Goal: Register for event/course

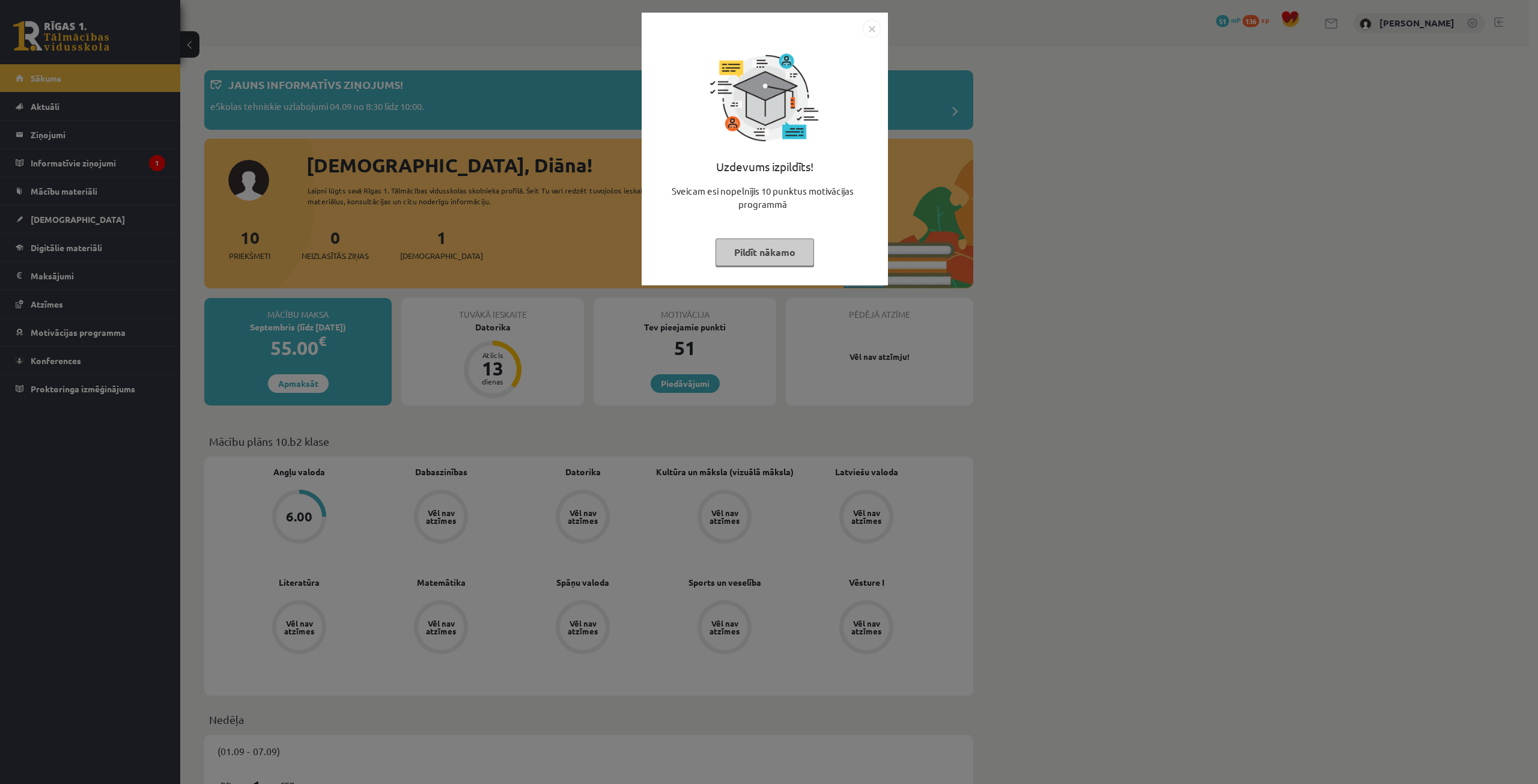
drag, startPoint x: 589, startPoint y: 354, endPoint x: 604, endPoint y: 322, distance: 35.3
click at [604, 322] on div "Uzdevums izpildīts! Sveicam esi nopelnījis 10 punktus motivācijas programmā Pil…" at bounding box center [769, 392] width 1538 height 784
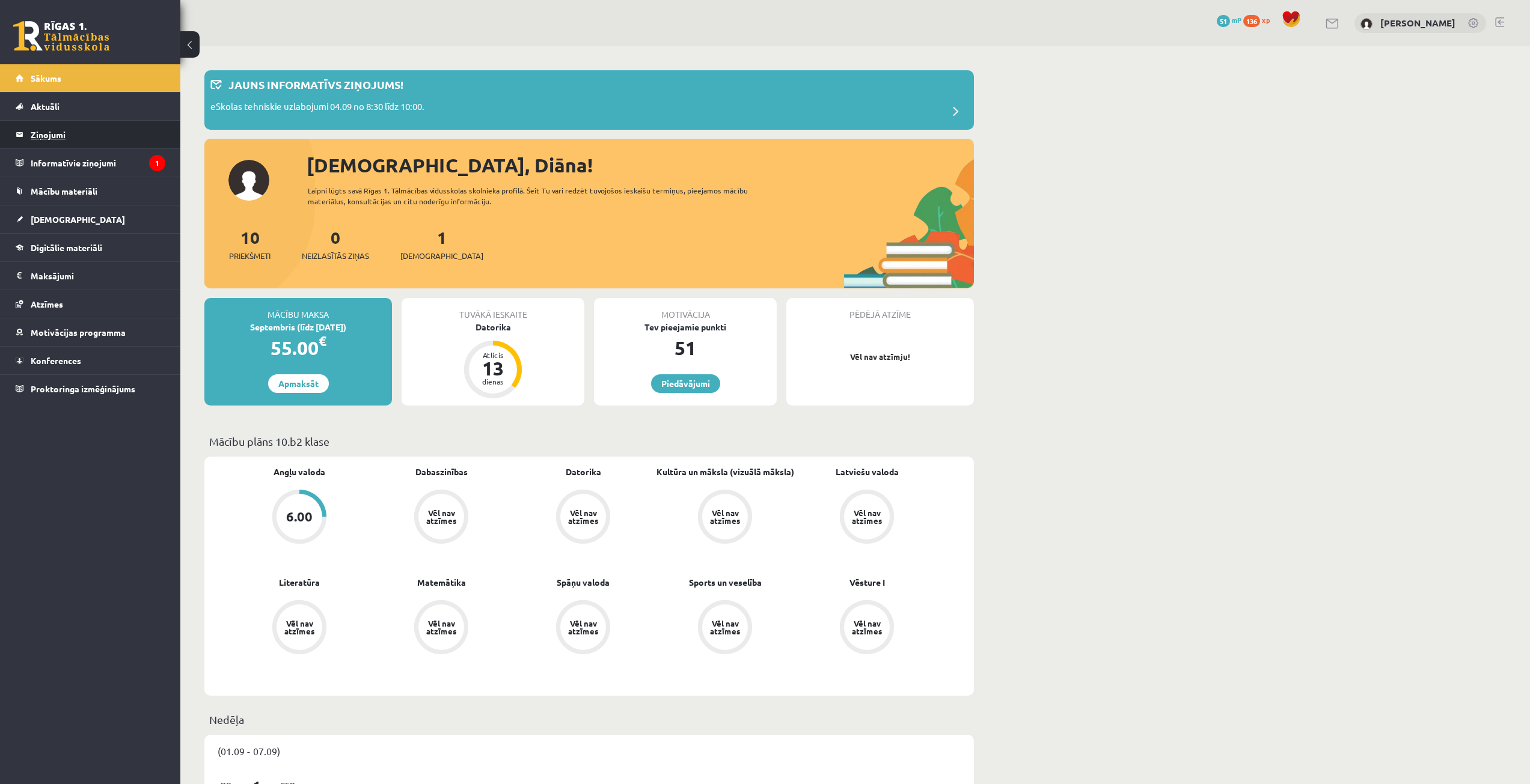
click at [59, 135] on legend "Ziņojumi 0" at bounding box center [97, 135] width 135 height 28
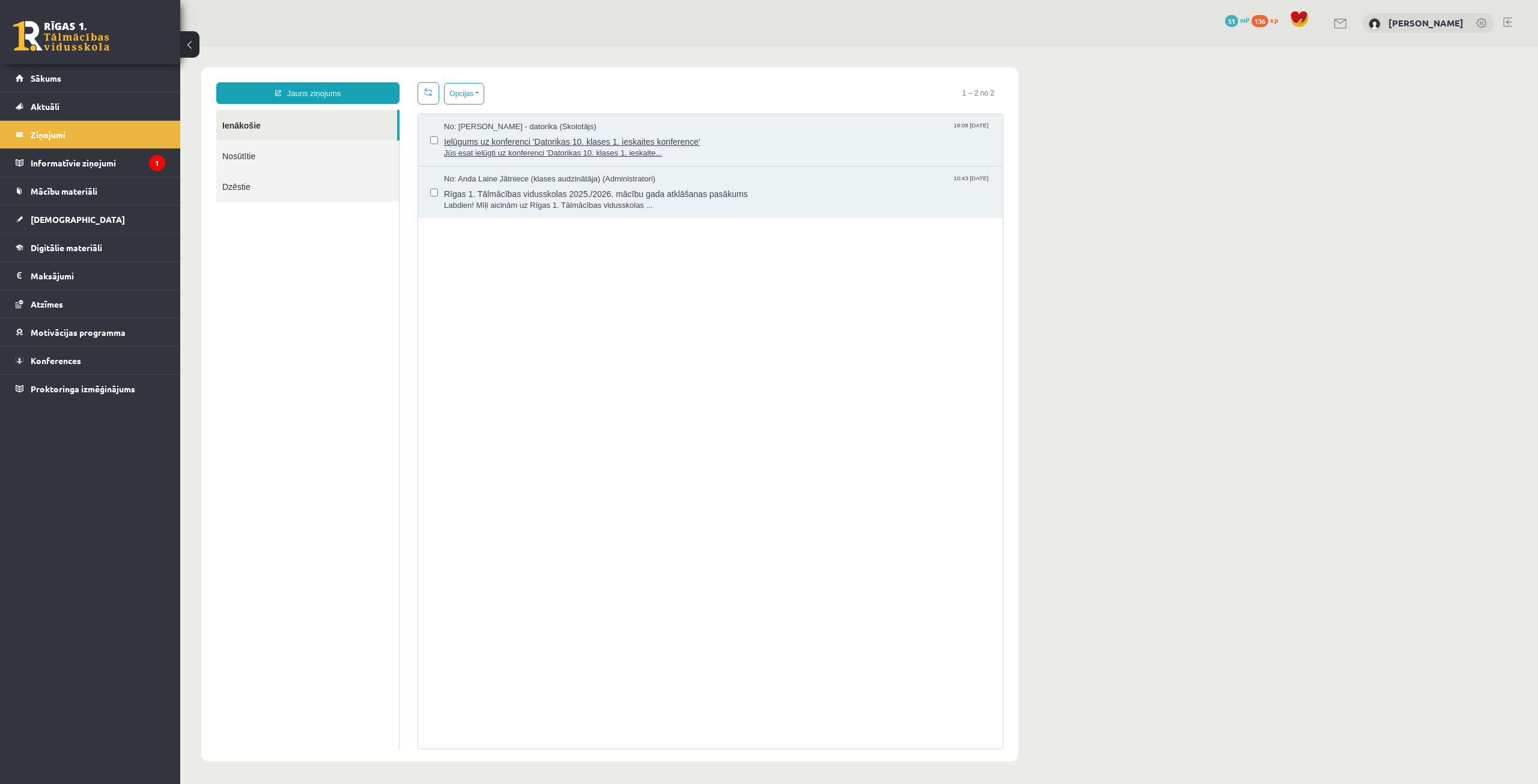
click at [544, 149] on span "Jūs esat ielūgti uz konferenci 'Datorikas 10. klases 1. ieskaite..." at bounding box center [717, 153] width 547 height 11
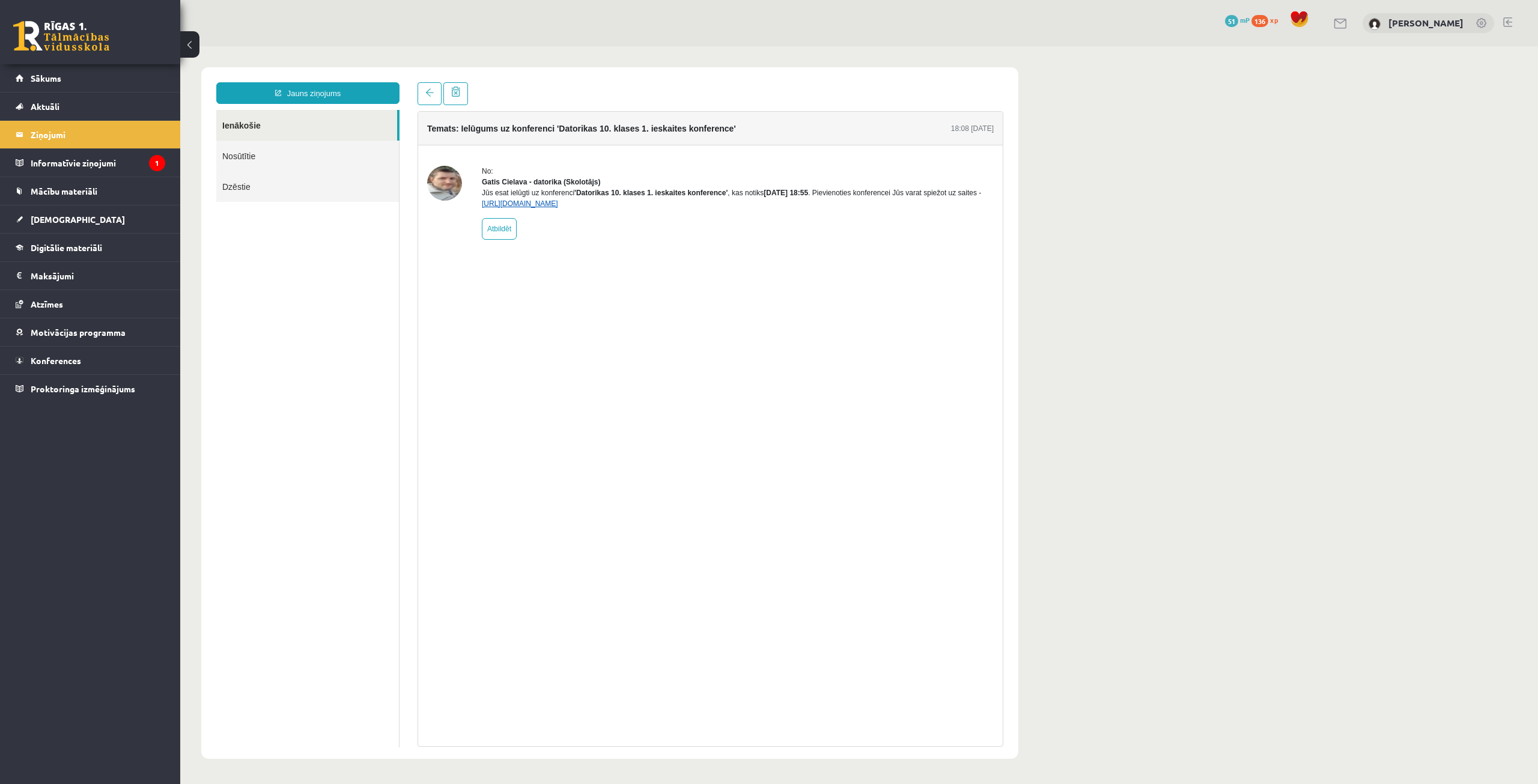
click at [558, 208] on link "https://eskola.r1tv.lv/conferences/4490/join" at bounding box center [520, 203] width 76 height 8
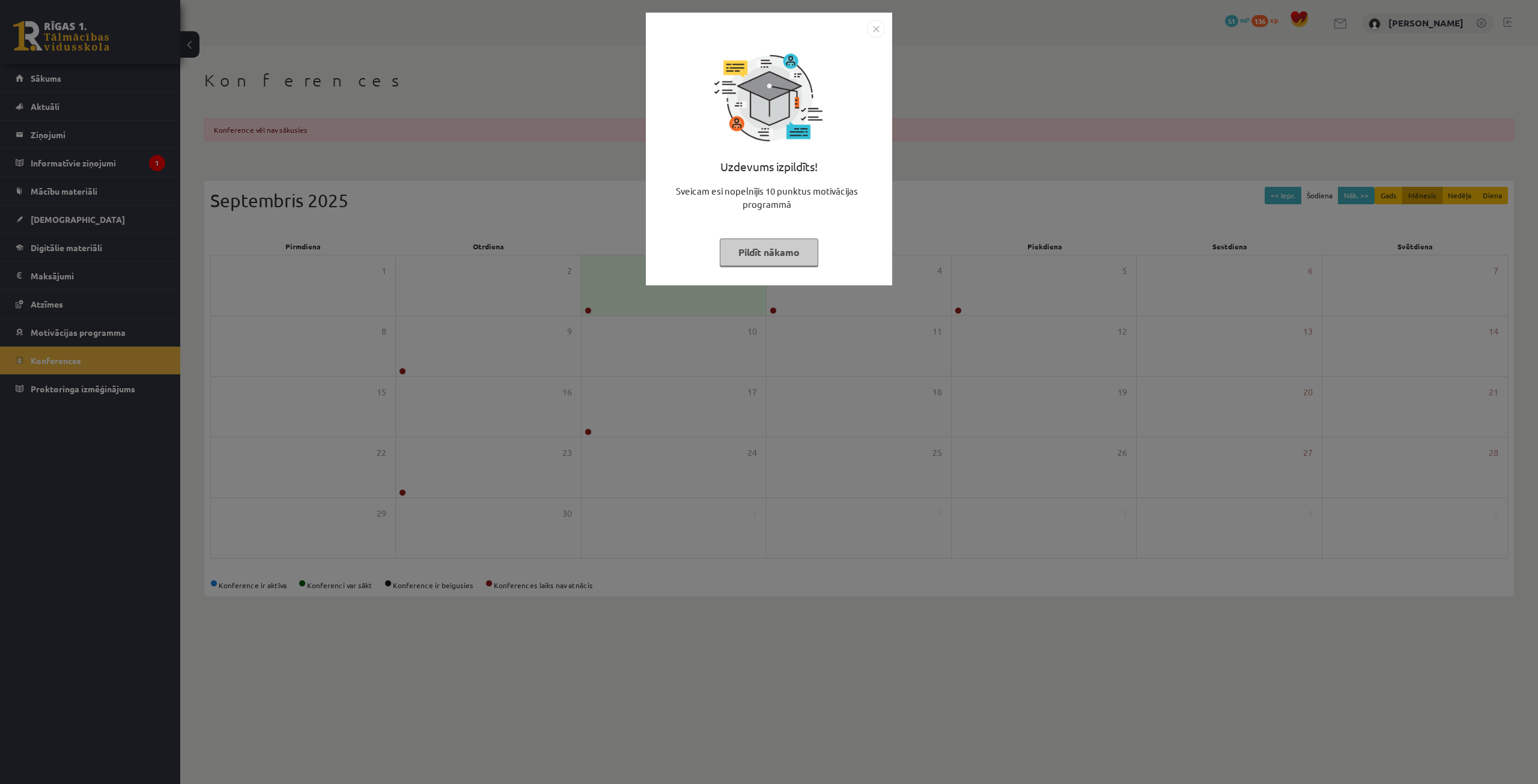
click at [751, 244] on button "Pildīt nākamo" at bounding box center [769, 252] width 98 height 28
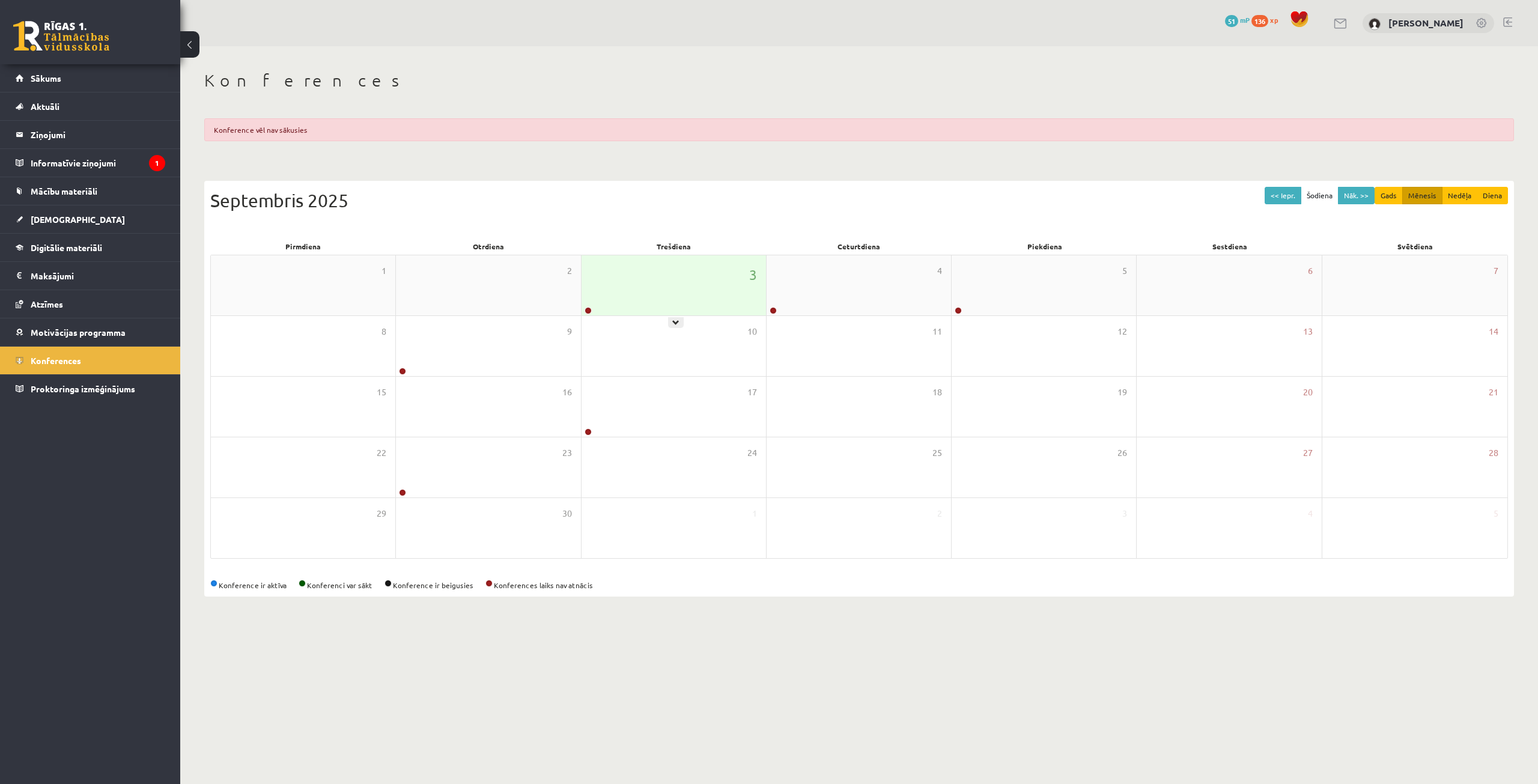
click at [686, 276] on div "3" at bounding box center [674, 285] width 185 height 60
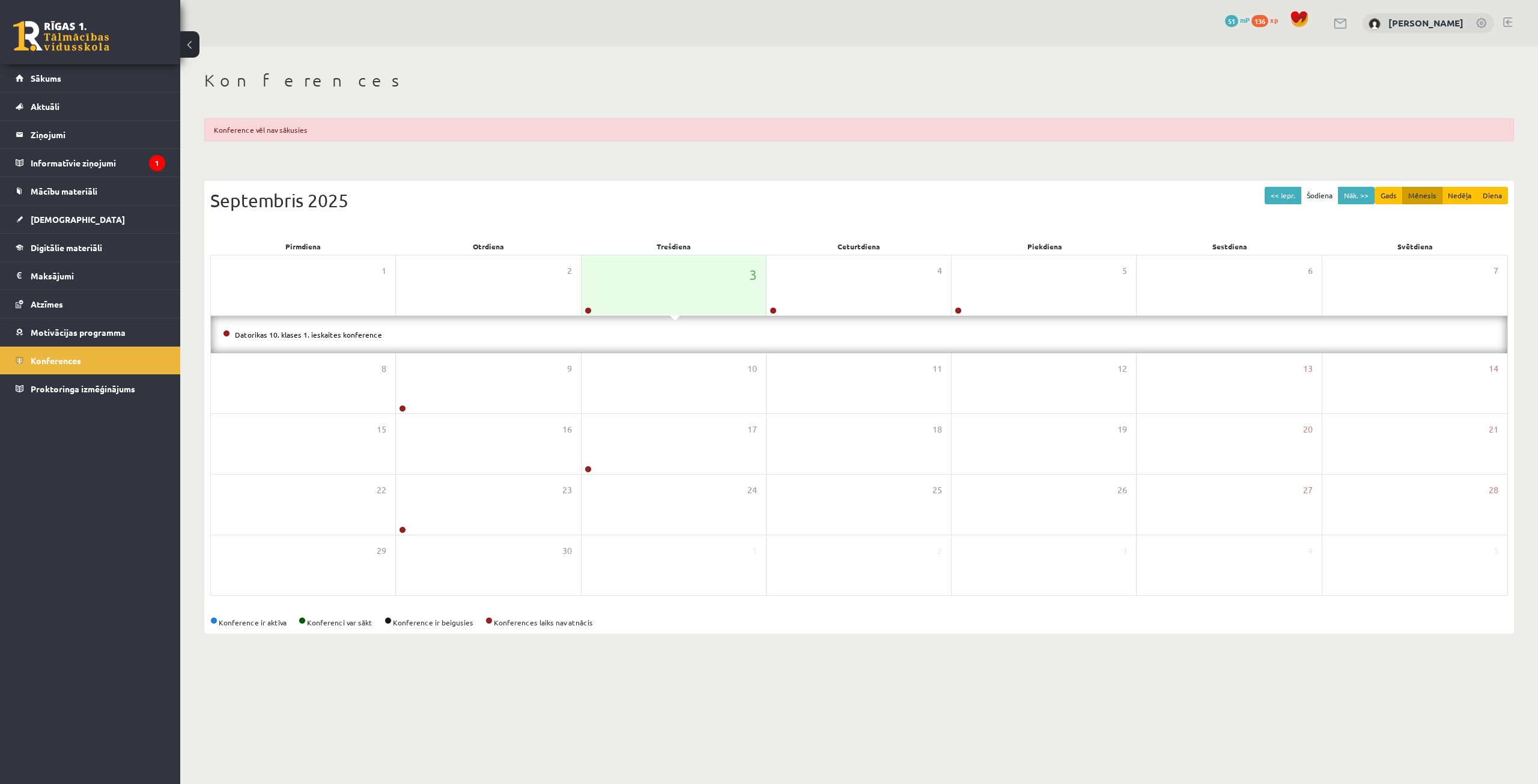
click at [355, 340] on li "Datorikas 10. klases 1. ieskaites konference" at bounding box center [859, 334] width 1273 height 13
click at [58, 366] on link "Konferences" at bounding box center [90, 361] width 149 height 28
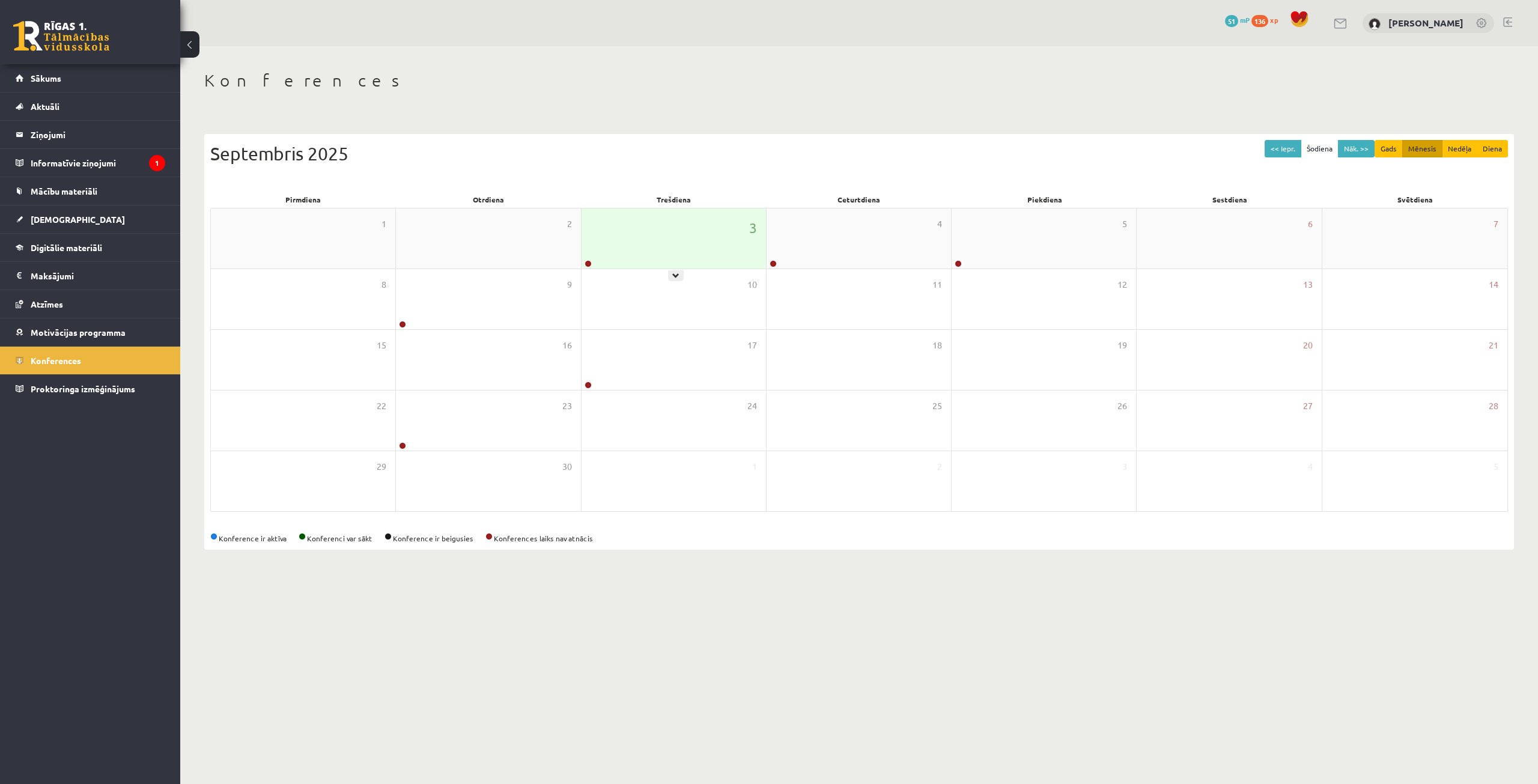
click at [673, 221] on div "3" at bounding box center [674, 238] width 185 height 60
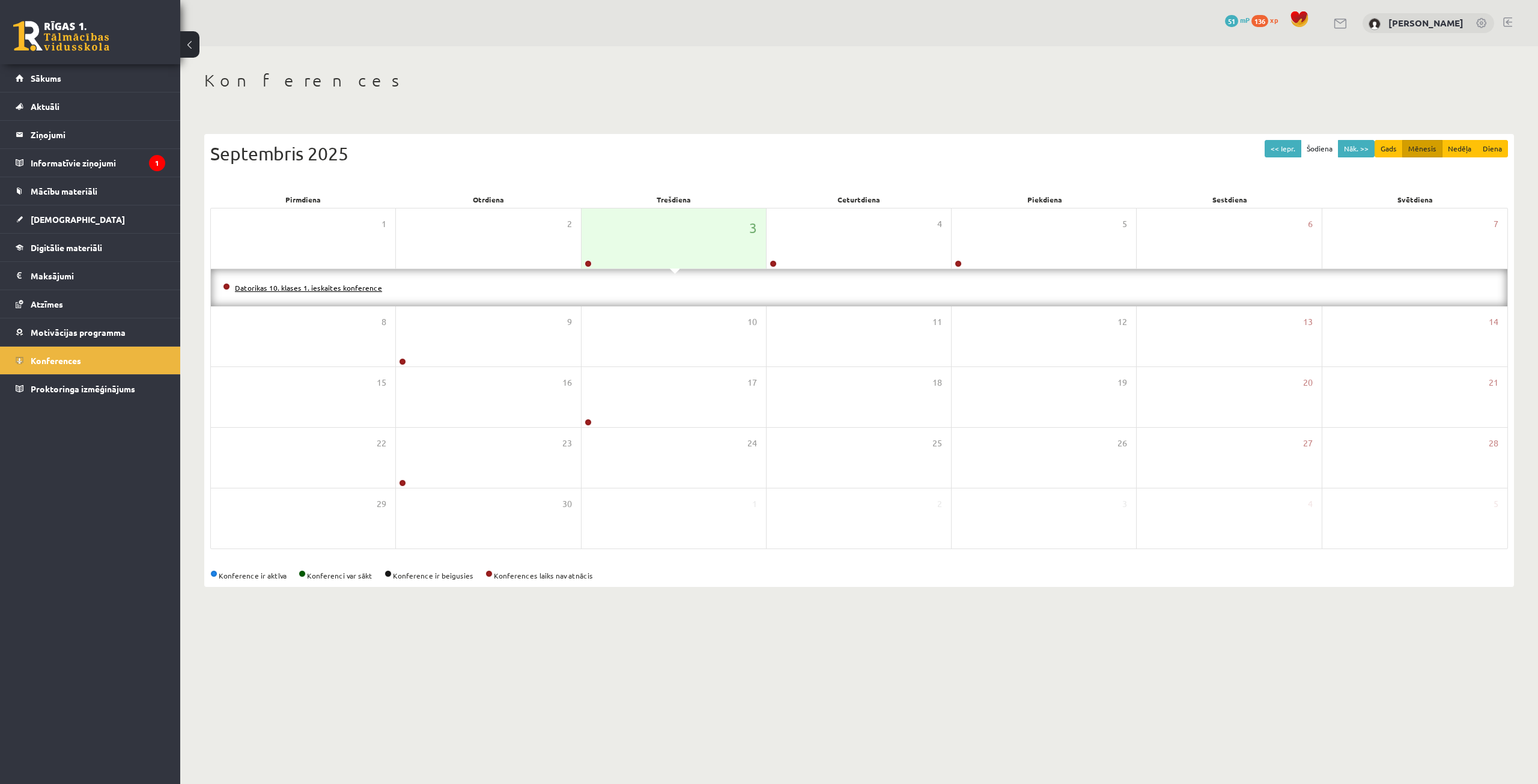
click at [322, 288] on link "Datorikas 10. klases 1. ieskaites konference" at bounding box center [308, 288] width 148 height 9
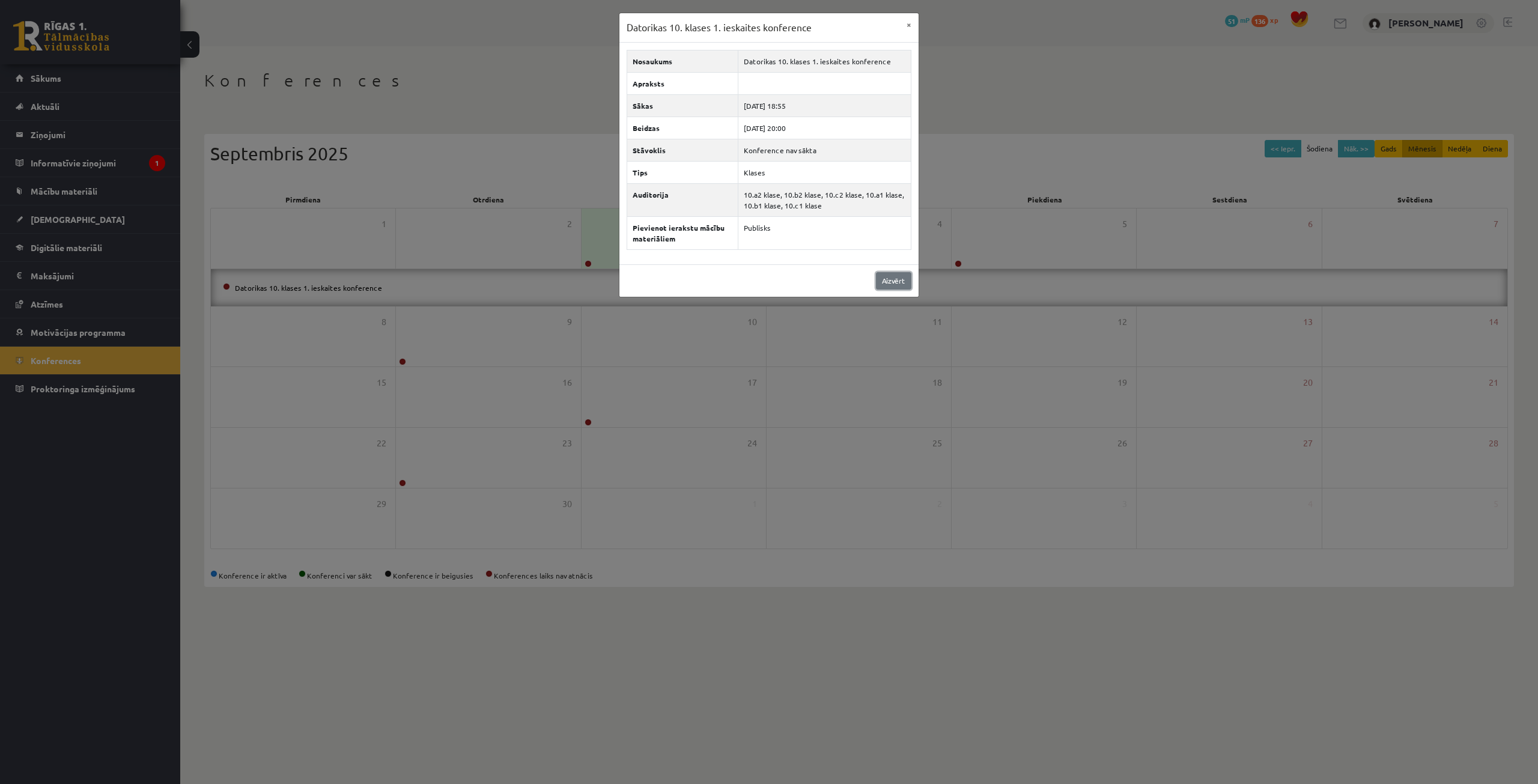
click at [882, 282] on link "Aizvērt" at bounding box center [894, 280] width 35 height 18
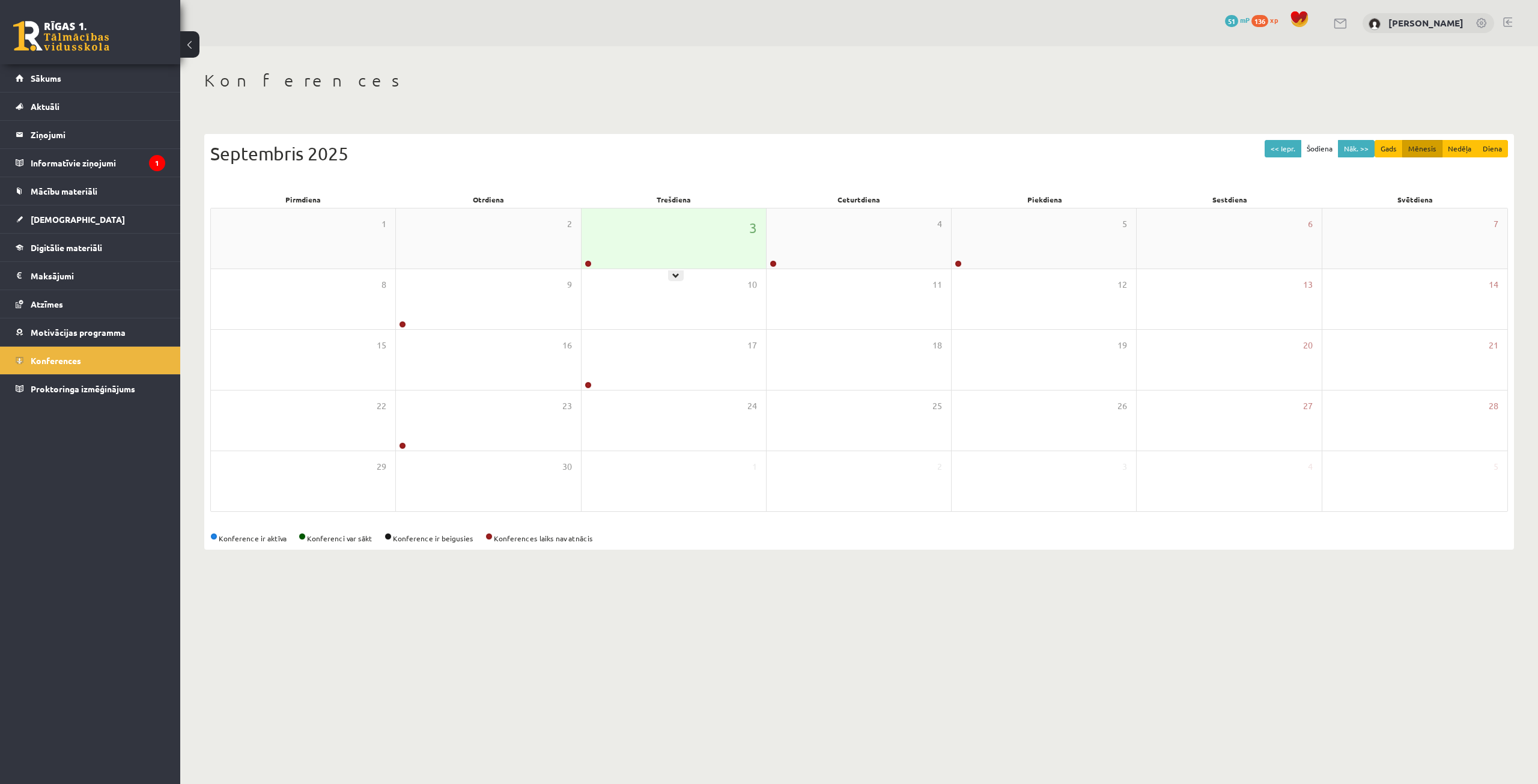
click at [634, 253] on div "3" at bounding box center [674, 238] width 185 height 60
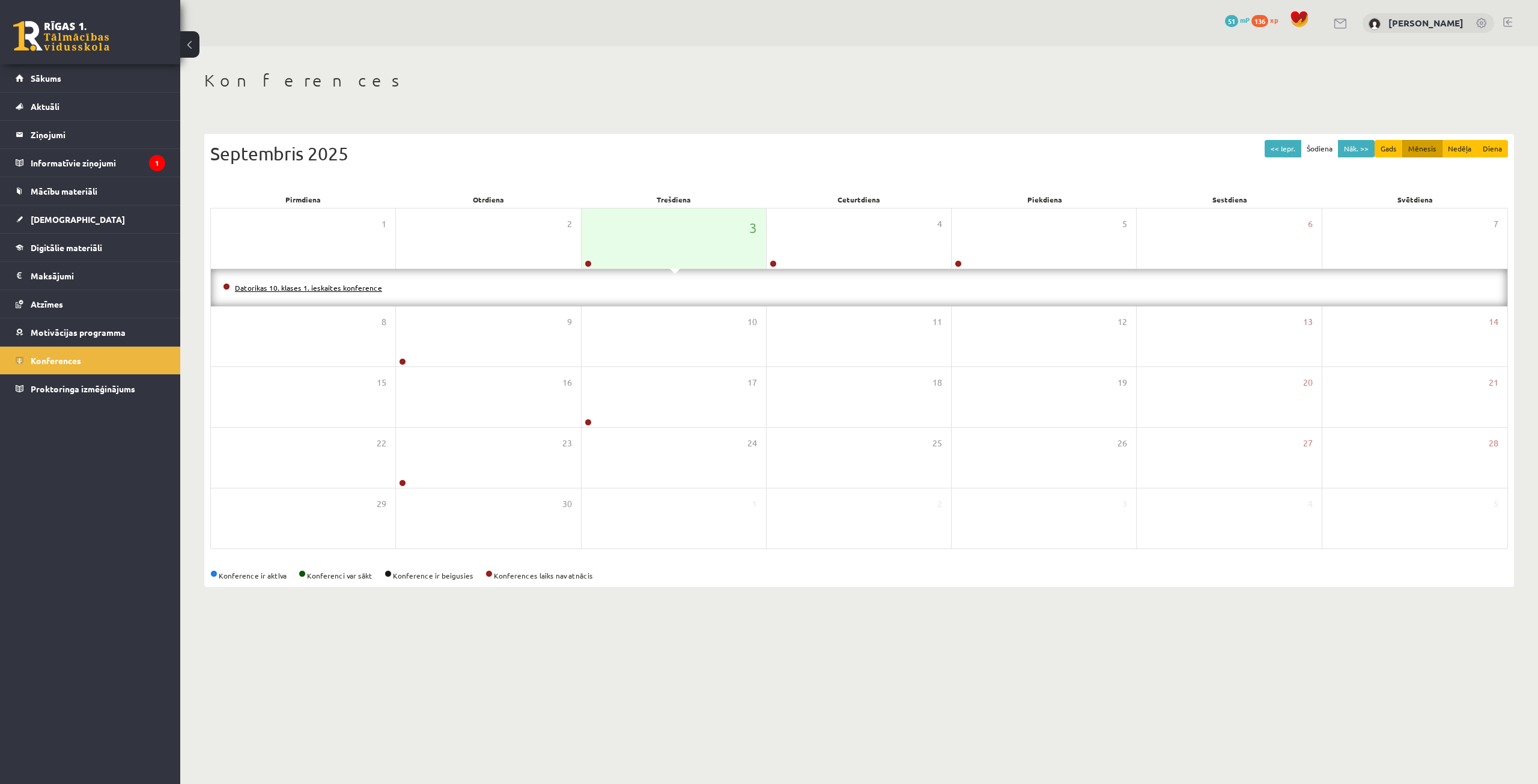
click at [319, 289] on link "Datorikas 10. klases 1. ieskaites konference" at bounding box center [308, 288] width 148 height 9
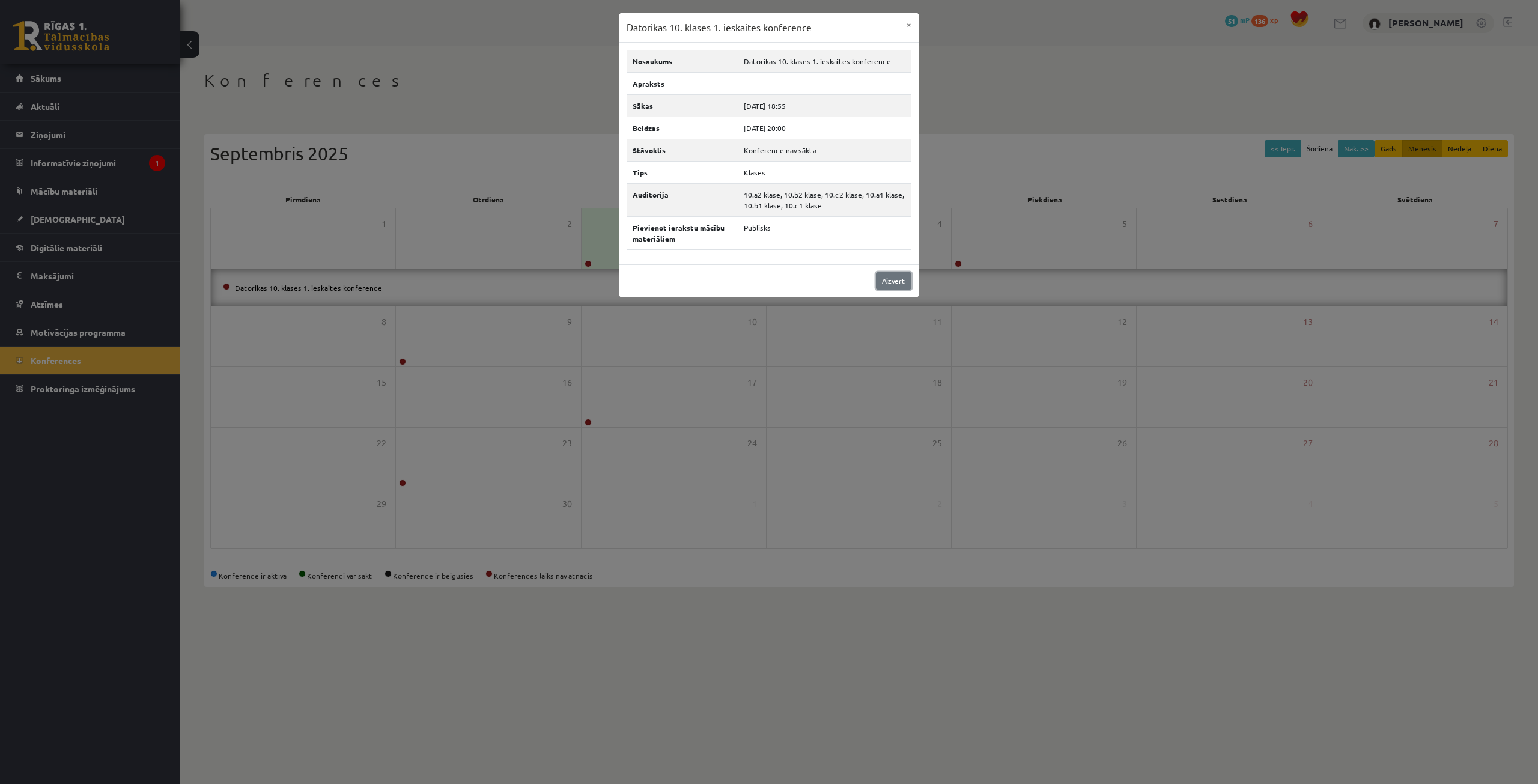
click at [897, 275] on link "Aizvērt" at bounding box center [894, 280] width 35 height 18
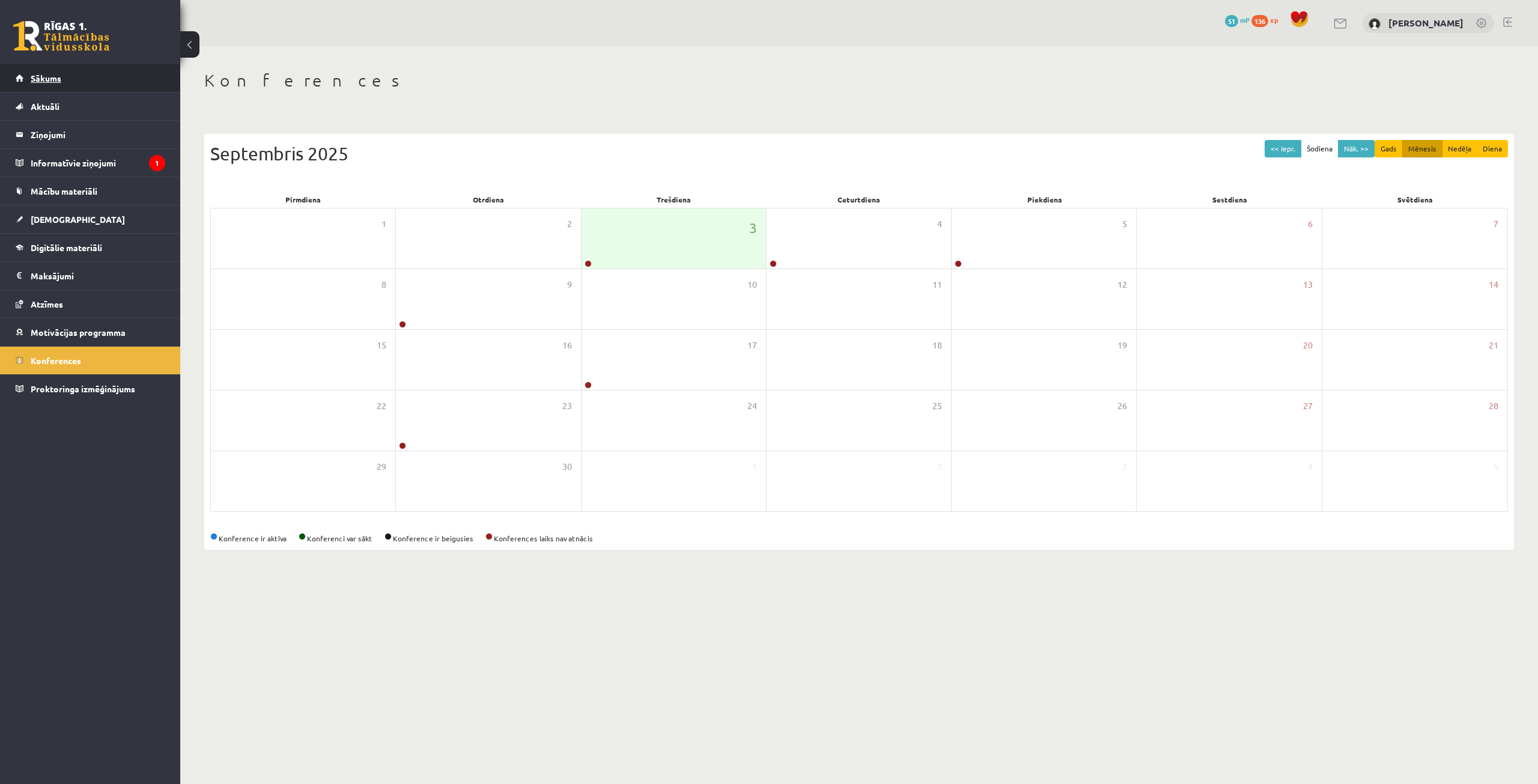
click at [50, 73] on span "Sākums" at bounding box center [45, 78] width 31 height 11
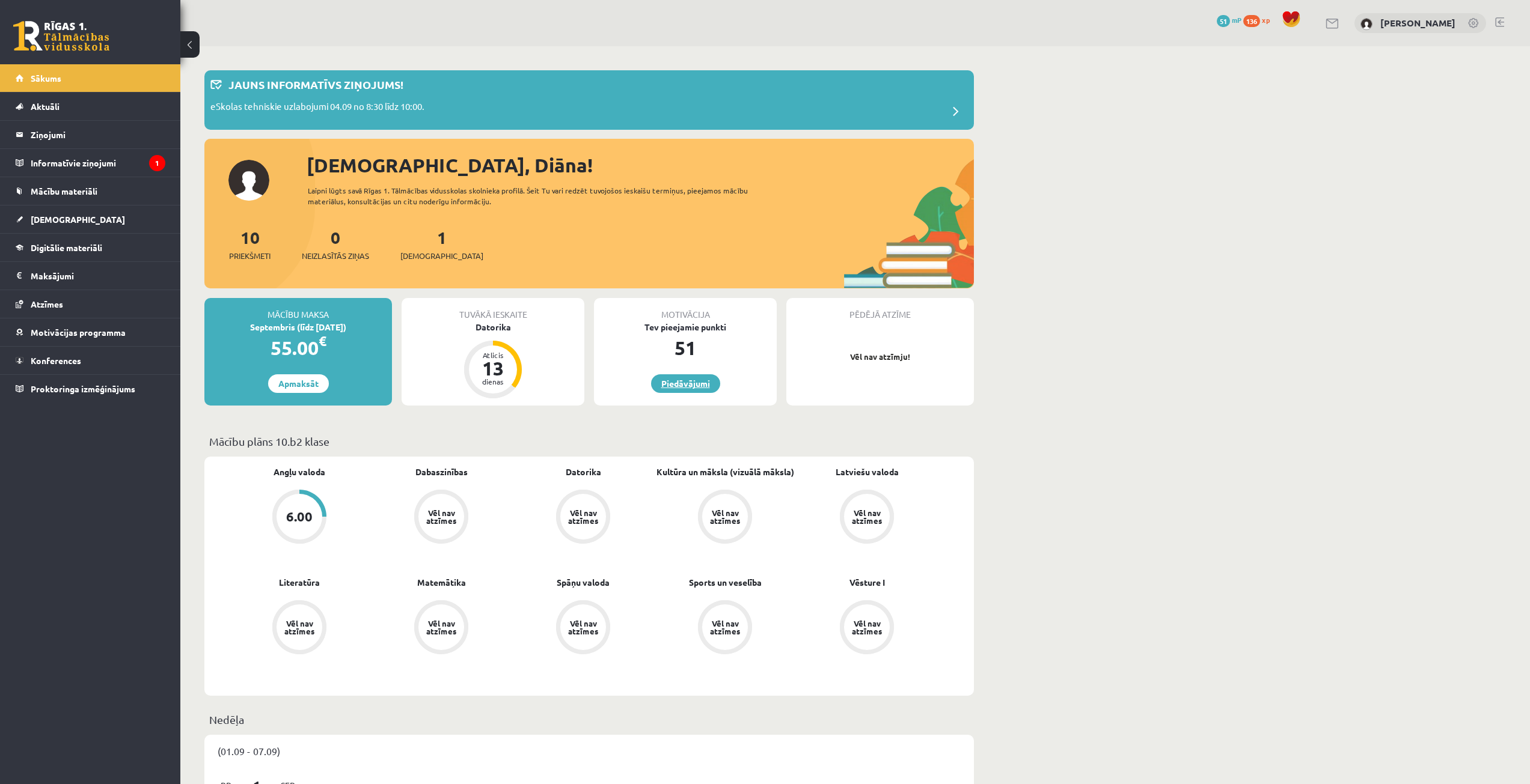
click at [689, 384] on link "Piedāvājumi" at bounding box center [685, 383] width 69 height 19
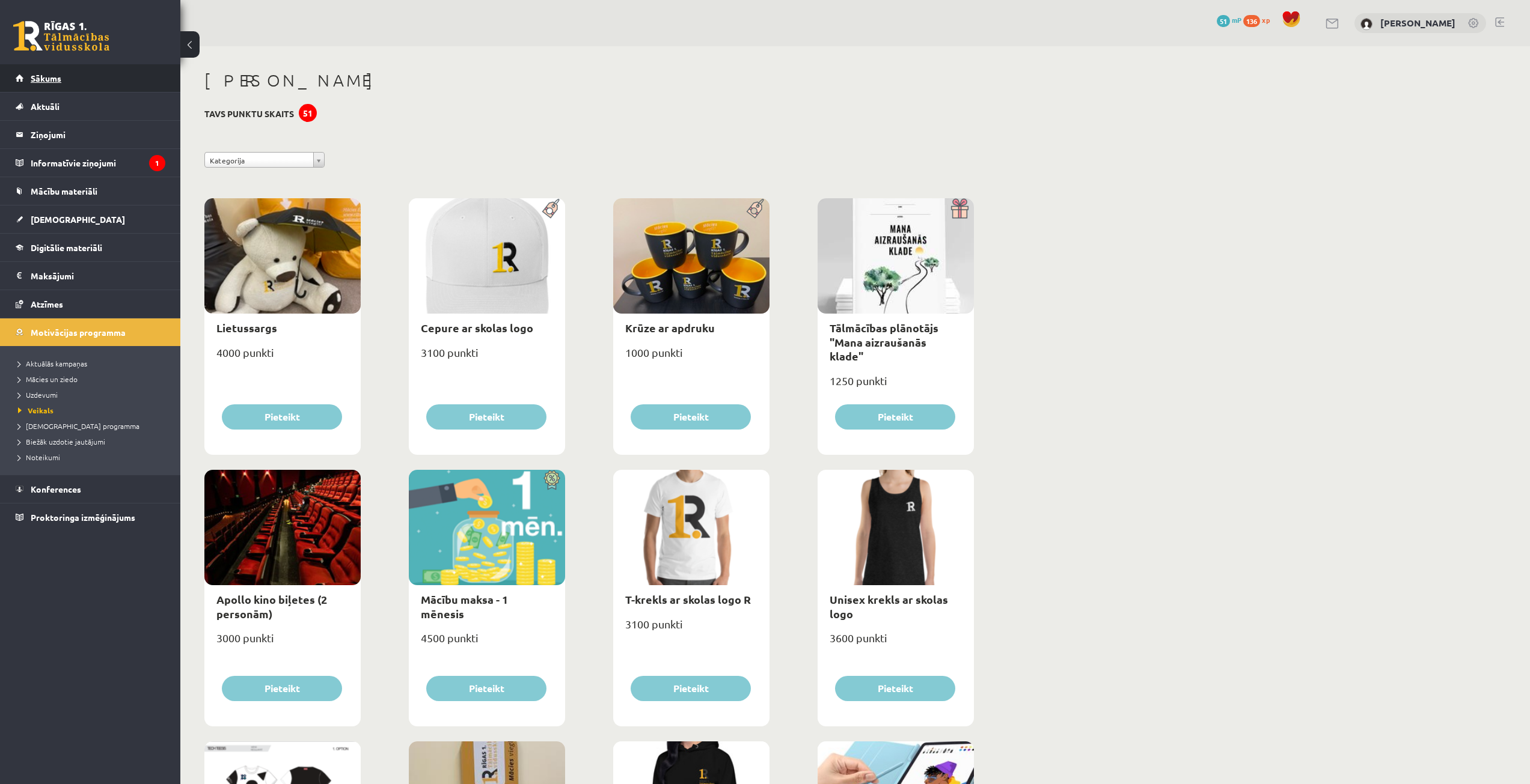
click at [48, 76] on span "Sākums" at bounding box center [45, 78] width 31 height 11
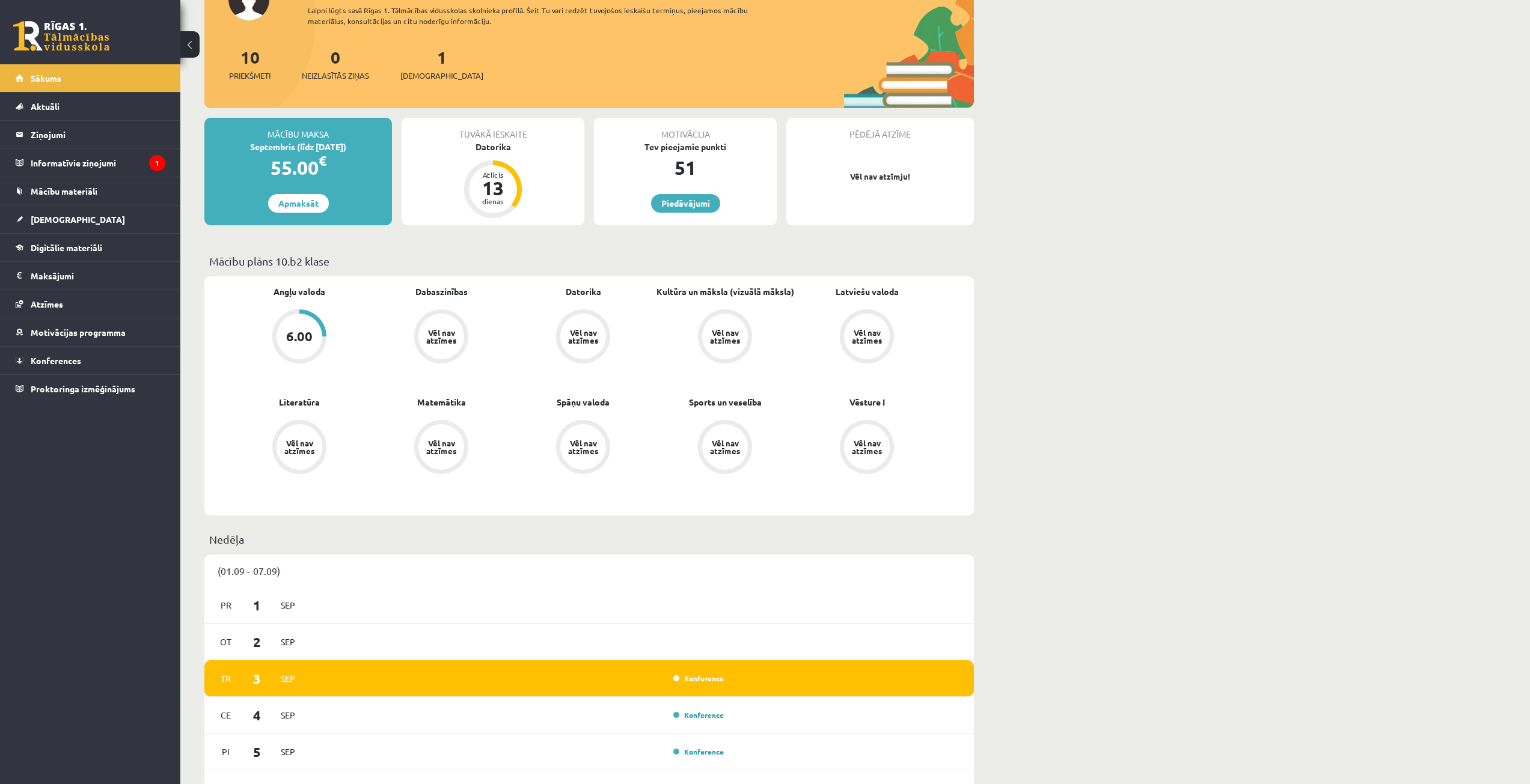
scroll to position [481, 0]
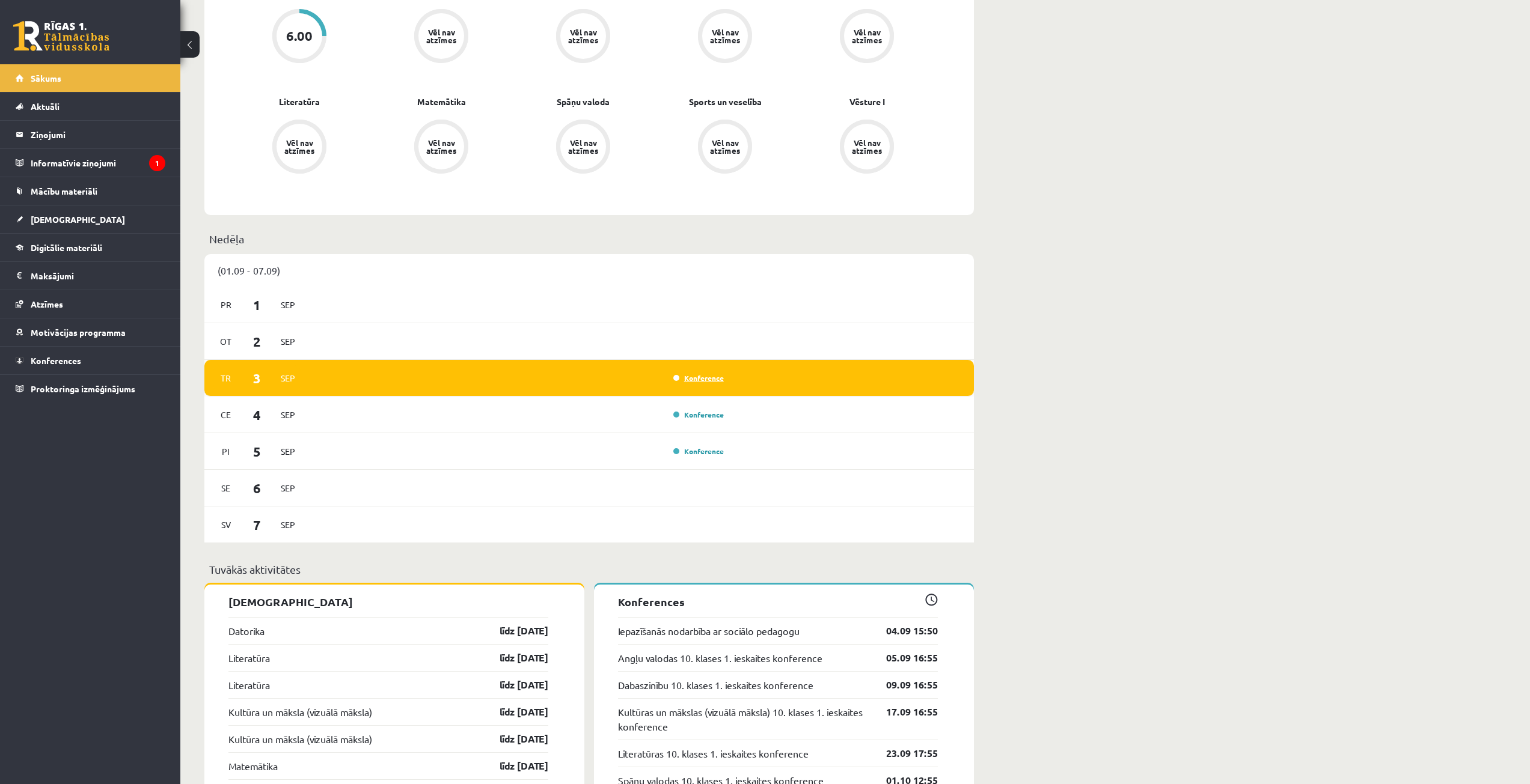
click at [685, 378] on link "Konference" at bounding box center [698, 378] width 50 height 9
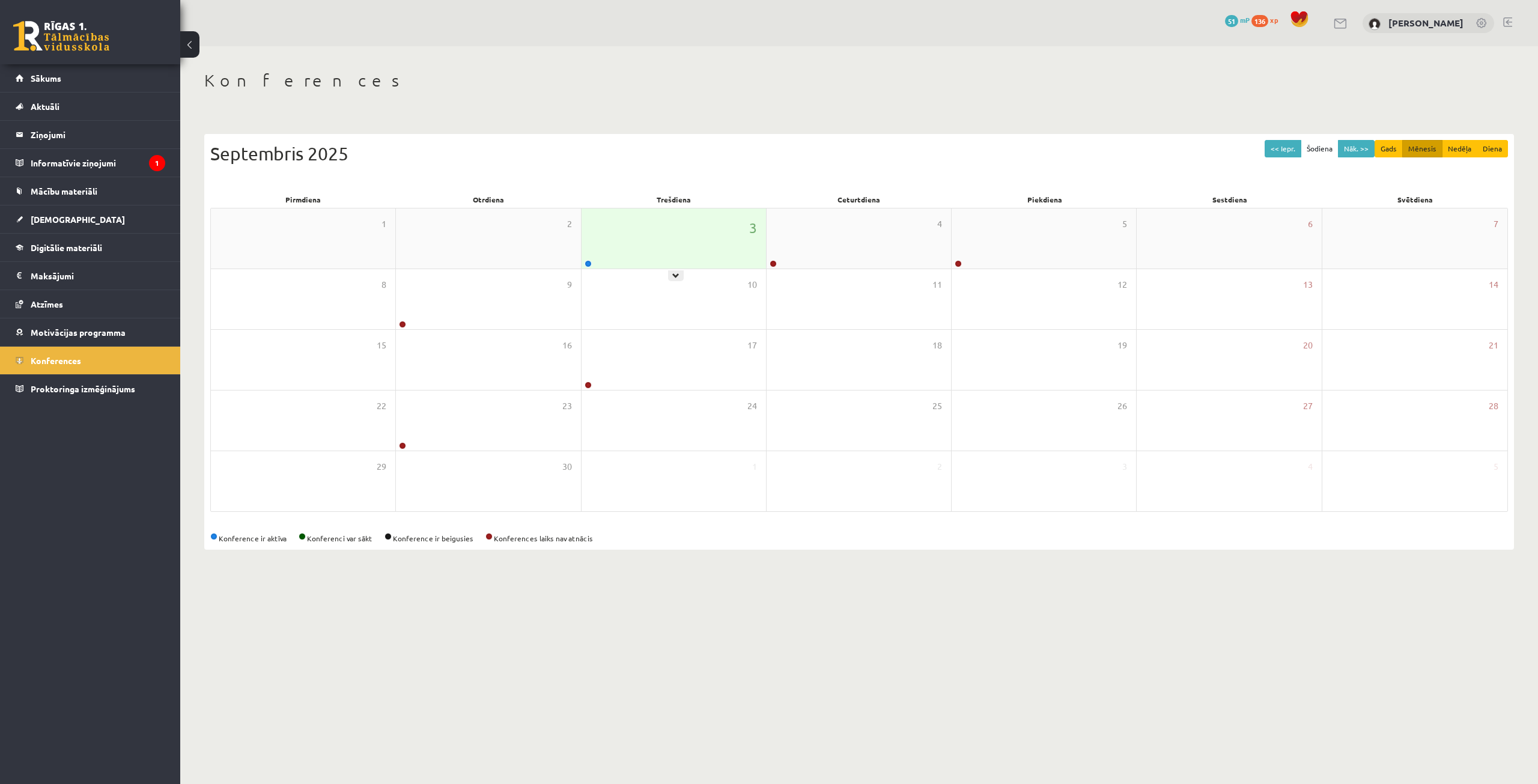
click at [643, 247] on div "3" at bounding box center [674, 238] width 185 height 60
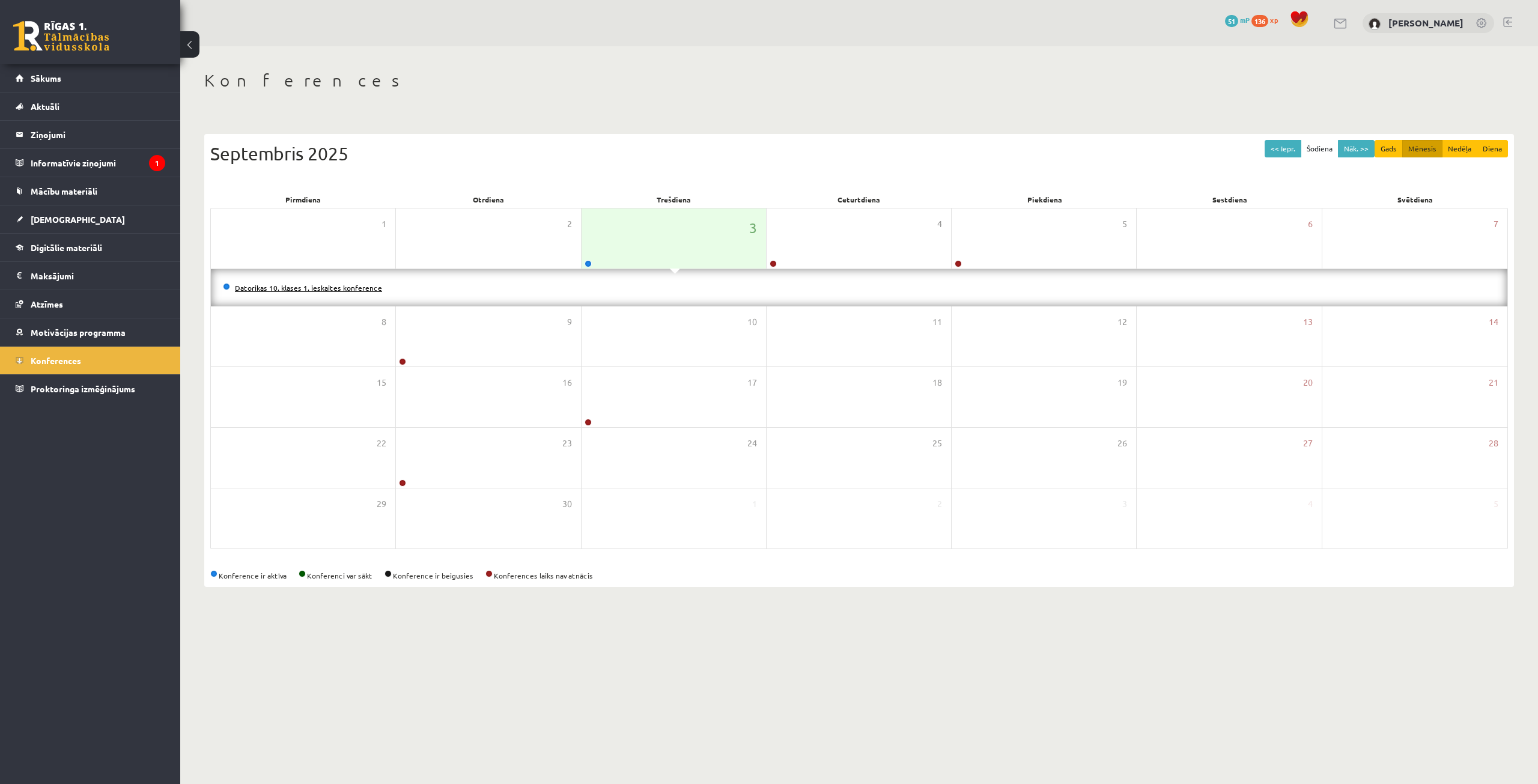
click at [278, 286] on link "Datorikas 10. klases 1. ieskaites konference" at bounding box center [308, 288] width 148 height 9
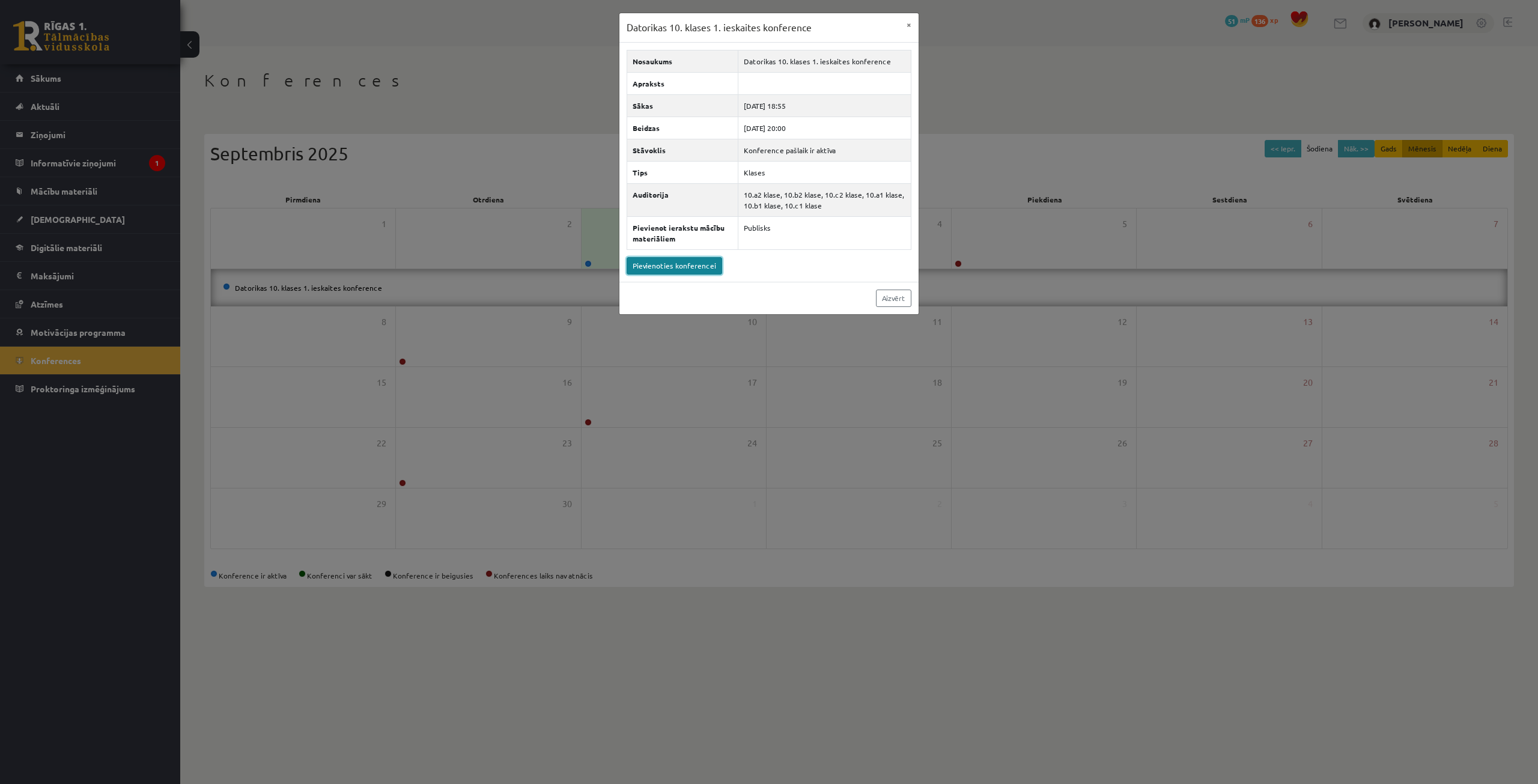
click at [690, 268] on link "Pievienoties konferencei" at bounding box center [674, 265] width 96 height 18
